Goal: Task Accomplishment & Management: Manage account settings

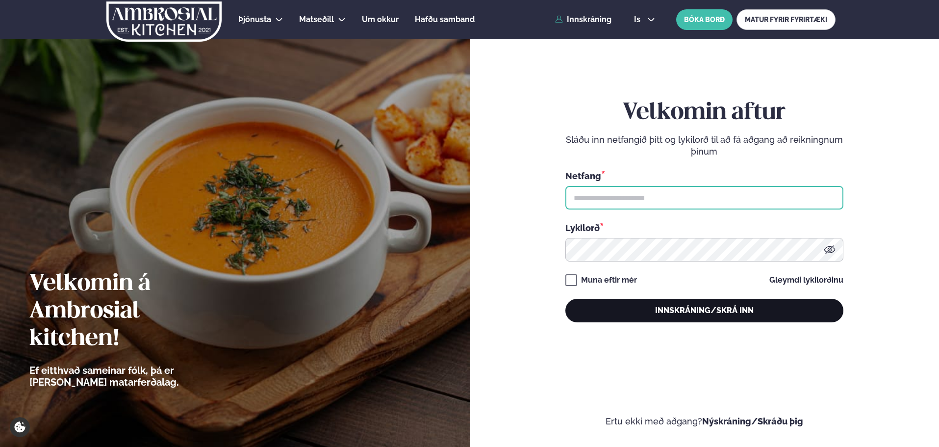
type input "**********"
click at [718, 313] on button "Innskráning/Skrá inn" at bounding box center [704, 311] width 278 height 24
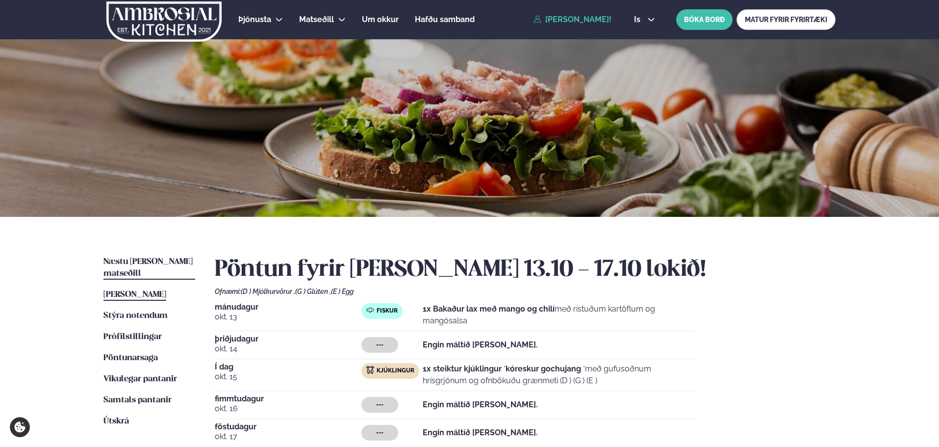
click at [171, 257] on span "Næstu [PERSON_NAME] matseðill" at bounding box center [147, 267] width 89 height 20
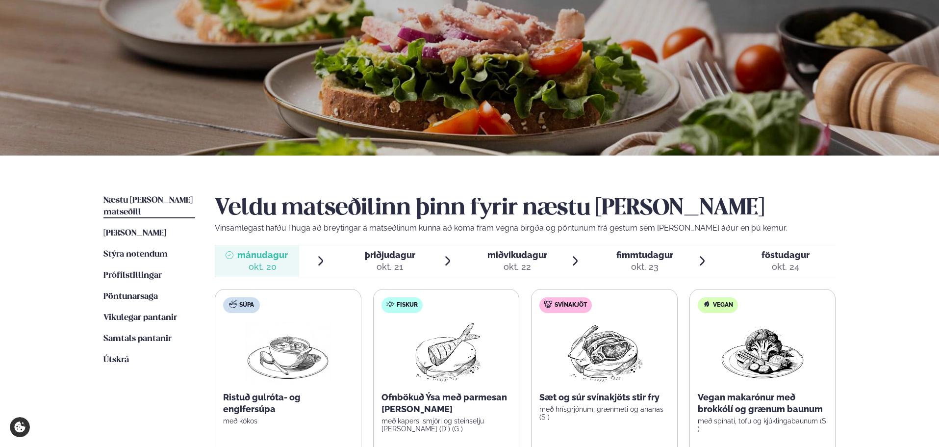
scroll to position [196, 0]
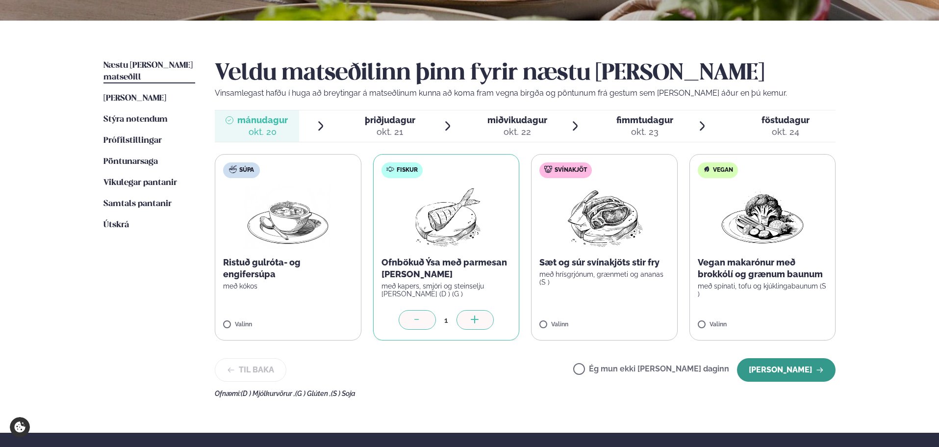
click at [807, 370] on button "[PERSON_NAME]" at bounding box center [786, 370] width 99 height 24
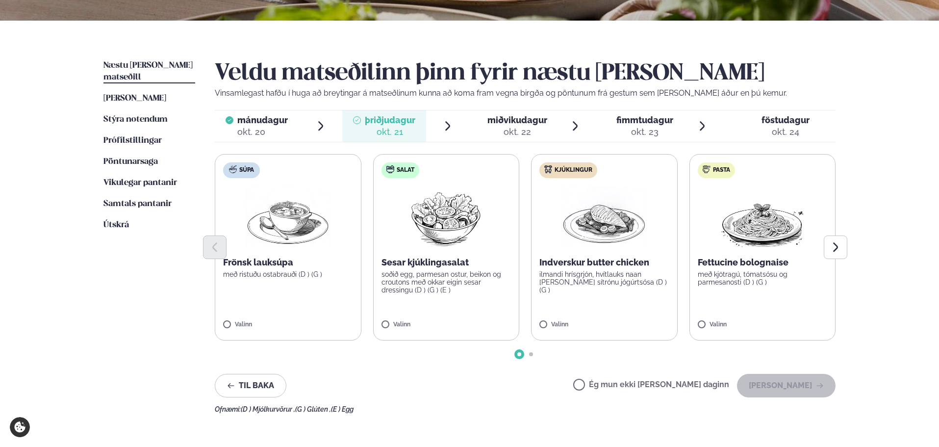
drag, startPoint x: 522, startPoint y: 127, endPoint x: 528, endPoint y: 150, distance: 24.3
click at [522, 127] on div "okt. 22" at bounding box center [517, 132] width 60 height 12
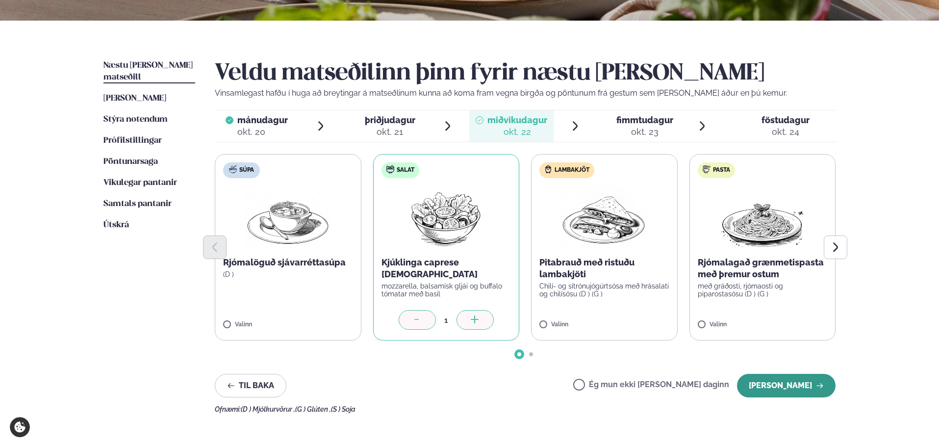
click at [797, 387] on button "[PERSON_NAME]" at bounding box center [786, 386] width 99 height 24
